Goal: Task Accomplishment & Management: Use online tool/utility

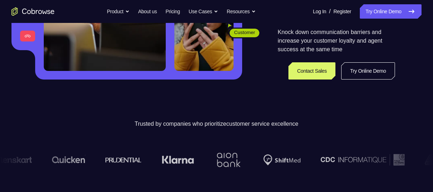
scroll to position [164, 0]
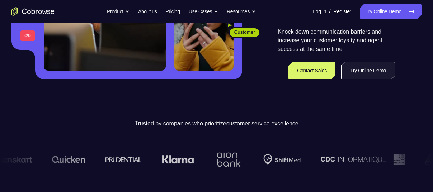
click at [367, 65] on link "Try Online Demo" at bounding box center [368, 70] width 54 height 17
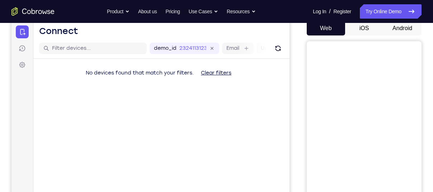
scroll to position [72, 0]
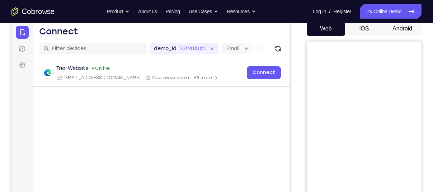
click at [408, 28] on button "Android" at bounding box center [402, 29] width 38 height 14
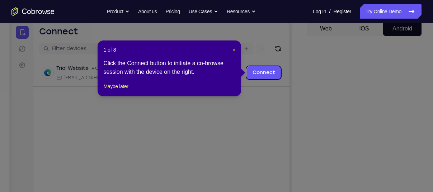
click at [234, 50] on span "×" at bounding box center [233, 50] width 3 height 6
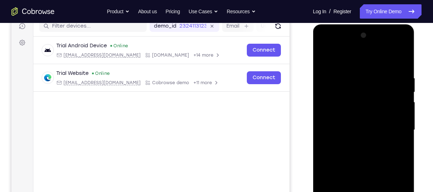
scroll to position [0, 0]
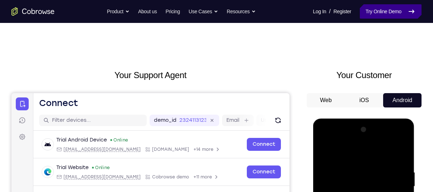
click at [370, 13] on link "Try Online Demo" at bounding box center [391, 11] width 62 height 14
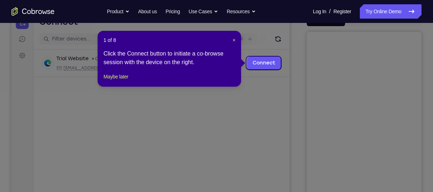
scroll to position [68, 0]
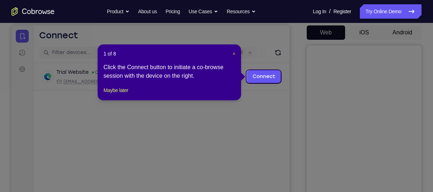
click at [233, 53] on span "×" at bounding box center [233, 54] width 3 height 6
